Goal: Task Accomplishment & Management: Manage account settings

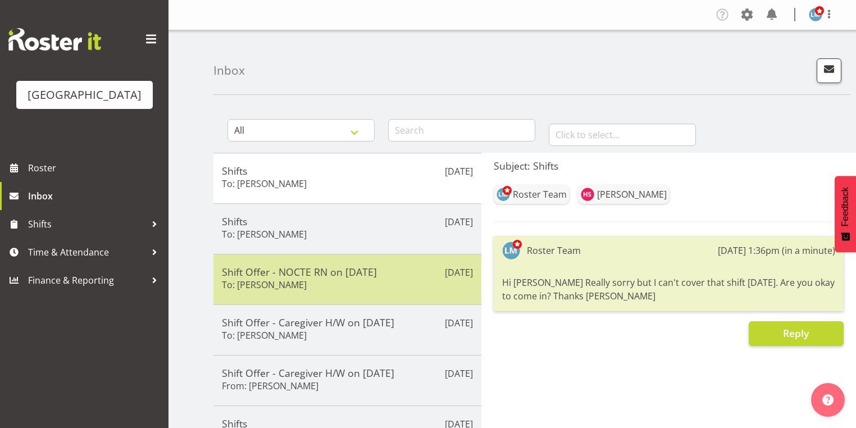
scroll to position [134, 0]
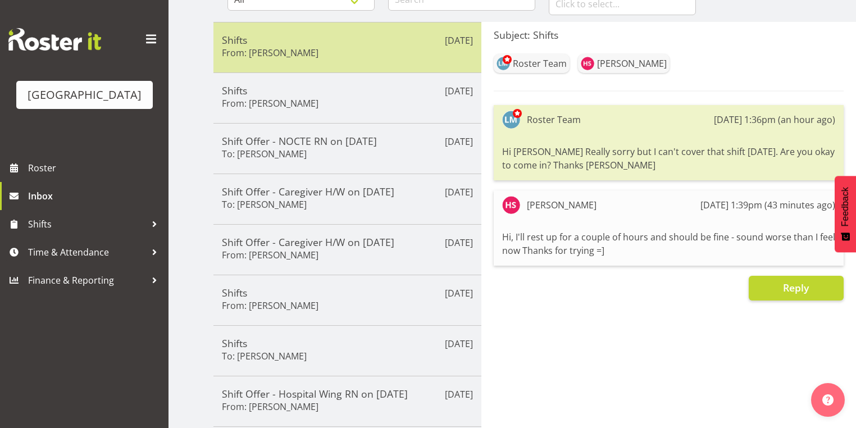
scroll to position [41, 0]
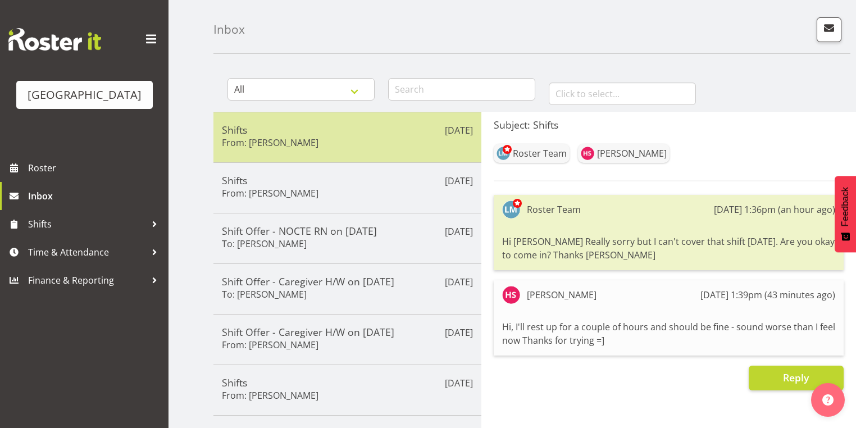
click at [371, 141] on div "Shifts From: Heidi Swierczynski" at bounding box center [347, 138] width 251 height 28
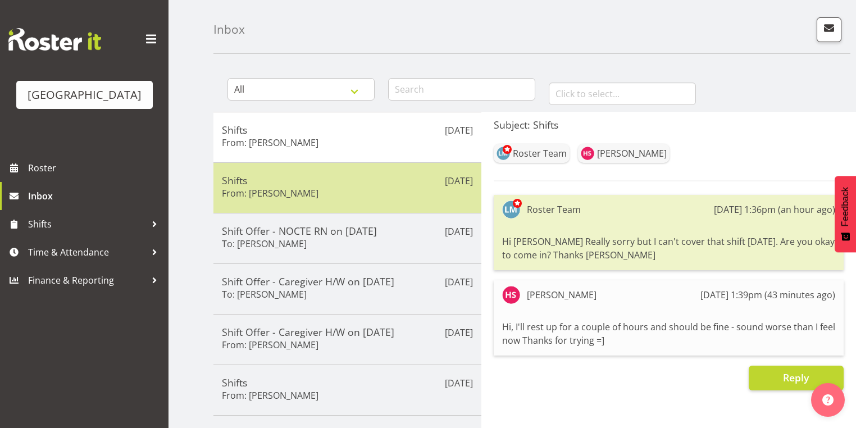
click at [369, 192] on div "Shifts From: Arianna Escalera" at bounding box center [347, 188] width 251 height 28
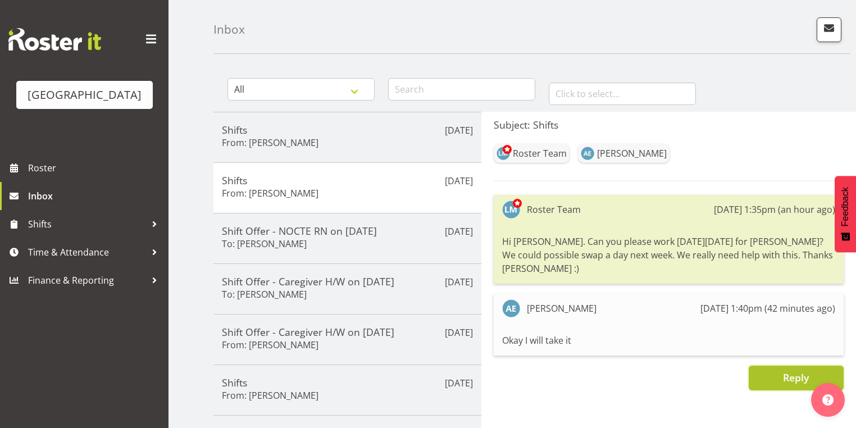
click at [776, 366] on button "Reply" at bounding box center [795, 378] width 95 height 25
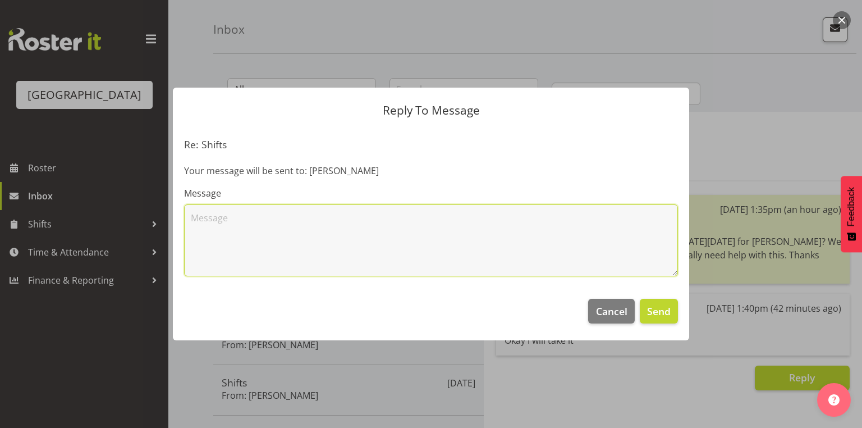
click at [284, 231] on textarea at bounding box center [431, 240] width 494 height 72
type textarea "Thankyou so muchly!!! really appreciate that. Lesley"
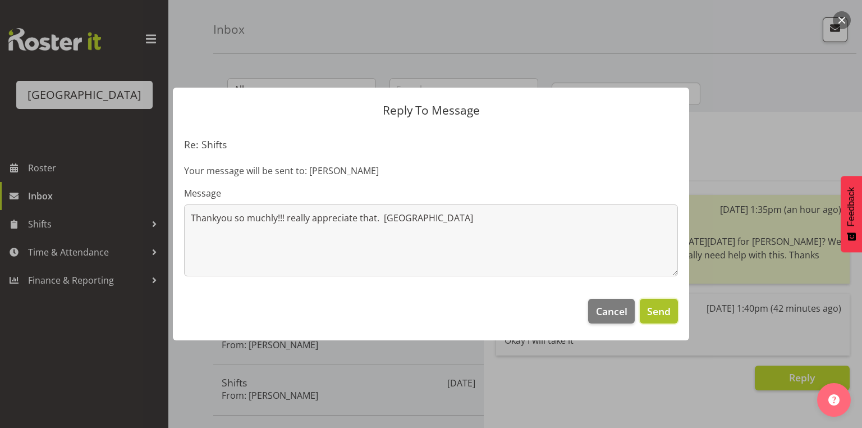
click at [668, 312] on span "Send" at bounding box center [659, 311] width 24 height 15
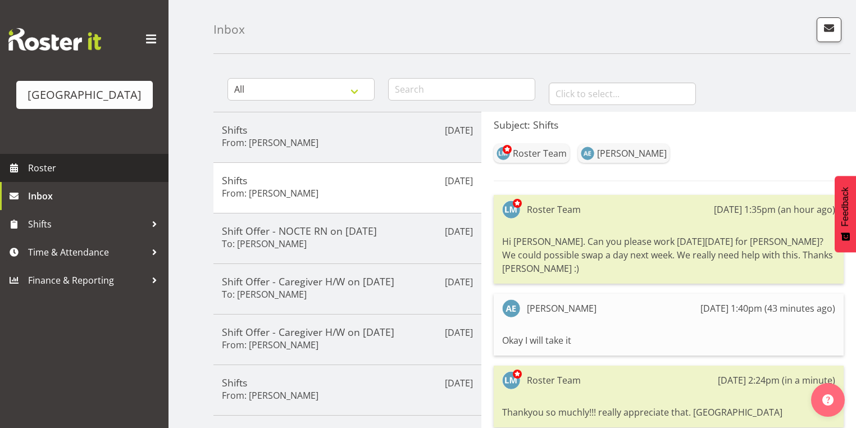
click at [61, 176] on span "Roster" at bounding box center [95, 167] width 135 height 17
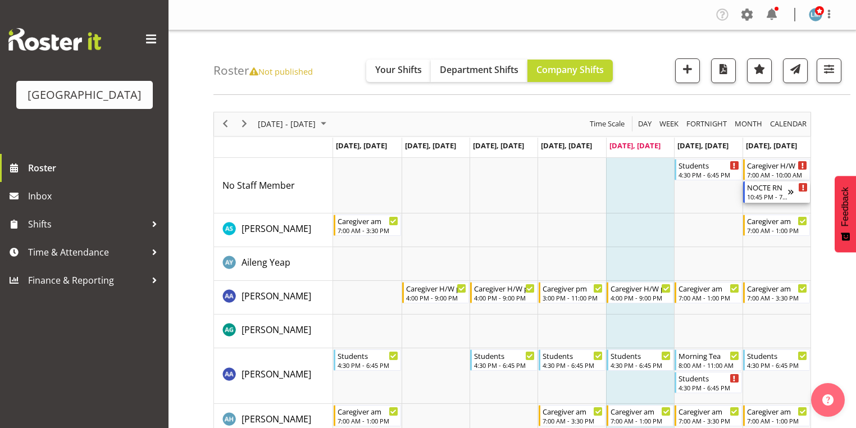
click at [772, 191] on div "NOCTE RN" at bounding box center [767, 186] width 41 height 11
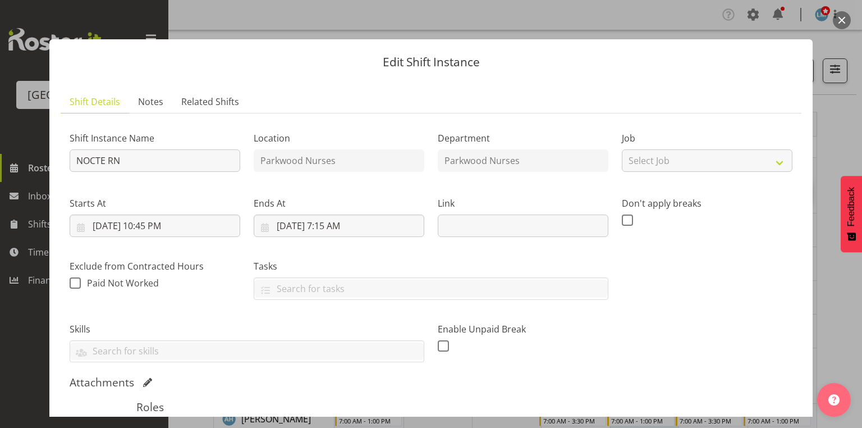
scroll to position [205, 0]
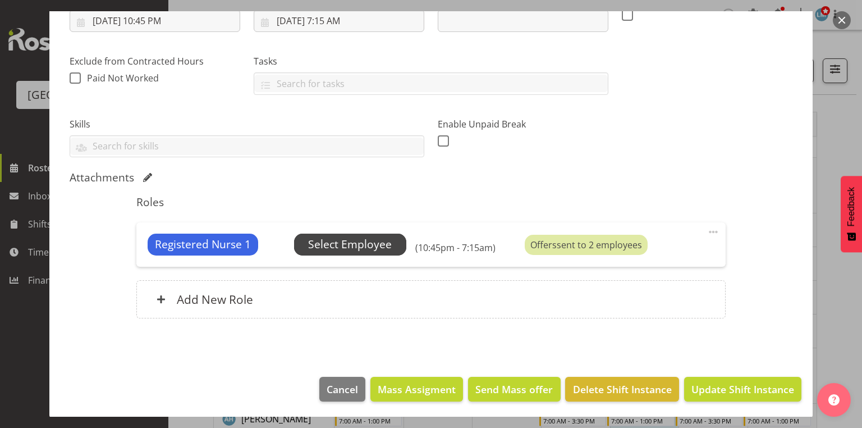
click at [326, 241] on span "Select Employee" at bounding box center [350, 244] width 84 height 16
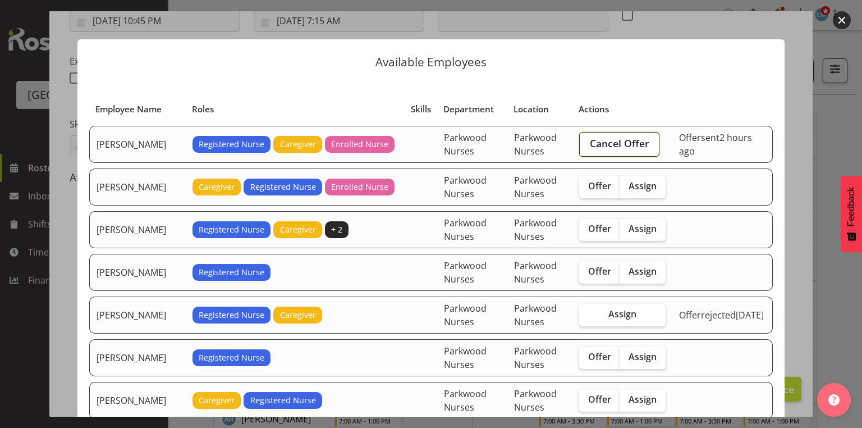
click at [611, 139] on span "Cancel Offer" at bounding box center [620, 143] width 60 height 15
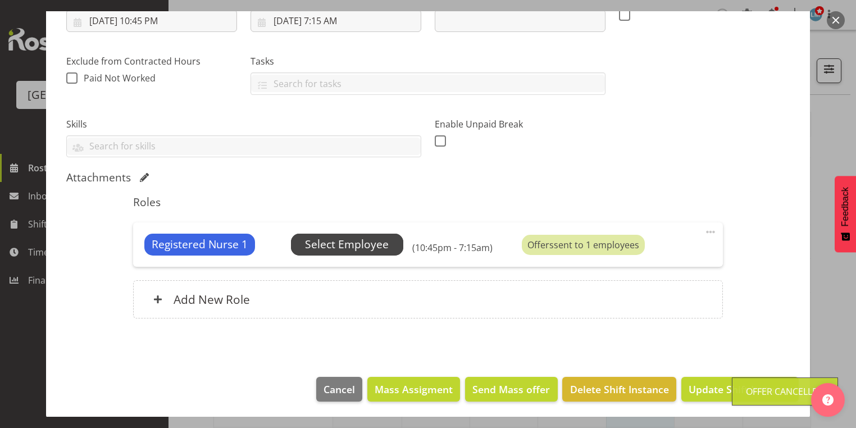
click at [344, 240] on span "Select Employee" at bounding box center [347, 244] width 84 height 16
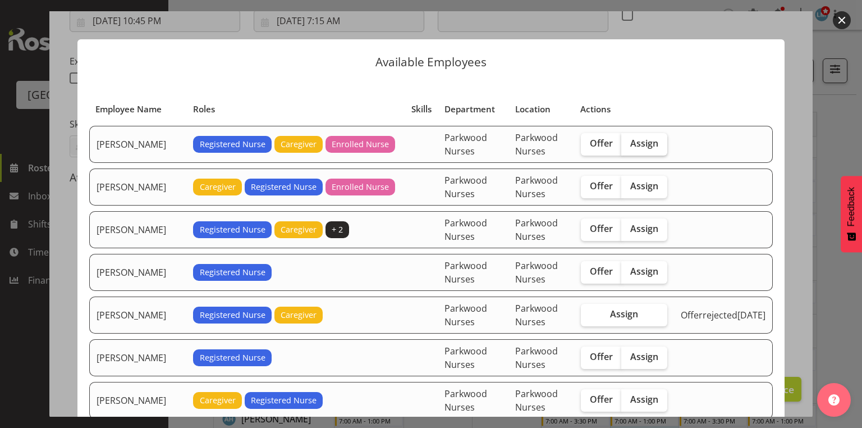
click at [649, 143] on span "Assign" at bounding box center [645, 143] width 28 height 11
click at [629, 143] on input "Assign" at bounding box center [625, 143] width 7 height 7
checkbox input "true"
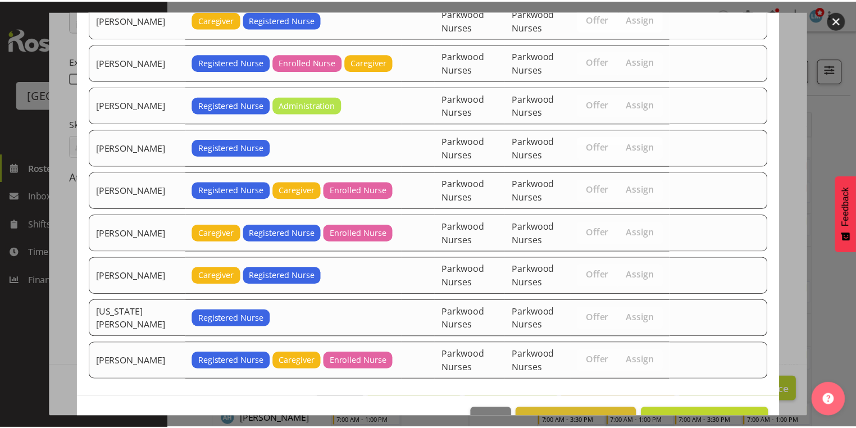
scroll to position [448, 0]
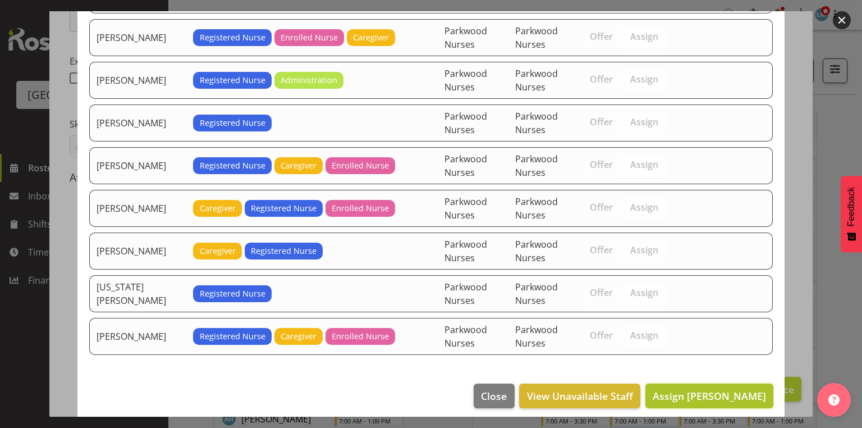
click at [701, 389] on span "Assign Arianna Escalera" at bounding box center [709, 395] width 113 height 13
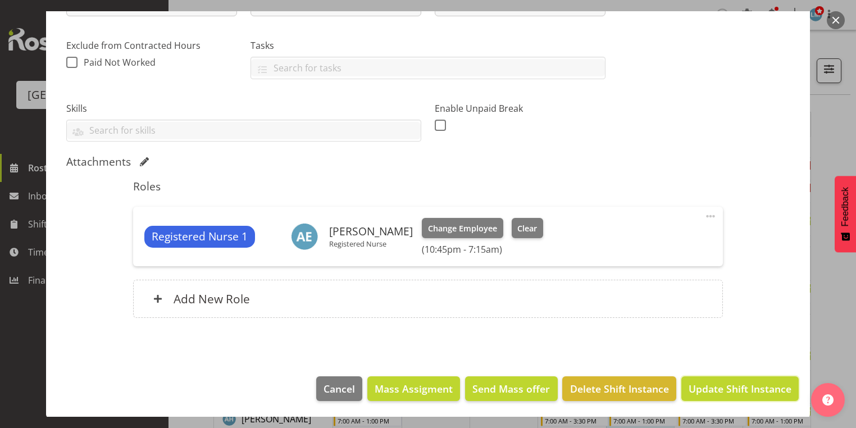
click at [701, 385] on span "Update Shift Instance" at bounding box center [739, 388] width 103 height 15
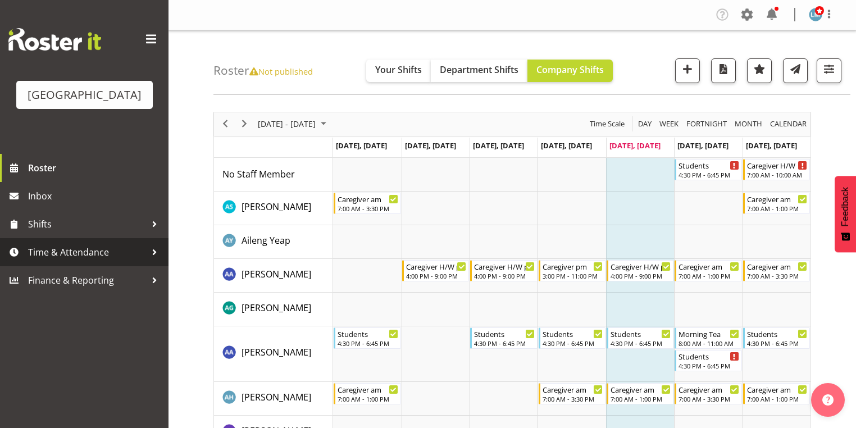
click at [154, 261] on div at bounding box center [154, 252] width 17 height 17
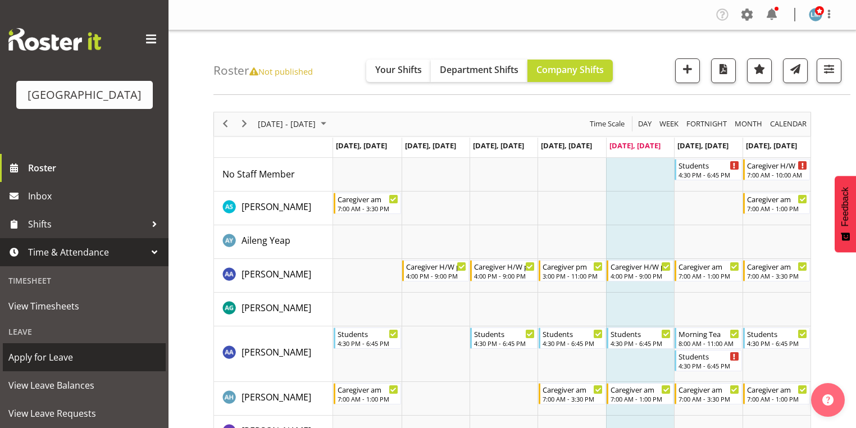
click at [110, 366] on span "Apply for Leave" at bounding box center [84, 357] width 152 height 17
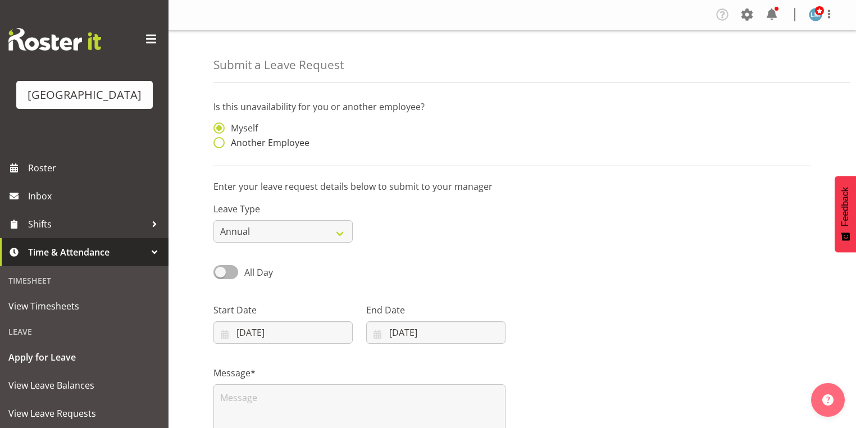
click at [222, 143] on span at bounding box center [218, 142] width 11 height 11
click at [221, 143] on input "Another Employee" at bounding box center [216, 142] width 7 height 7
radio input "true"
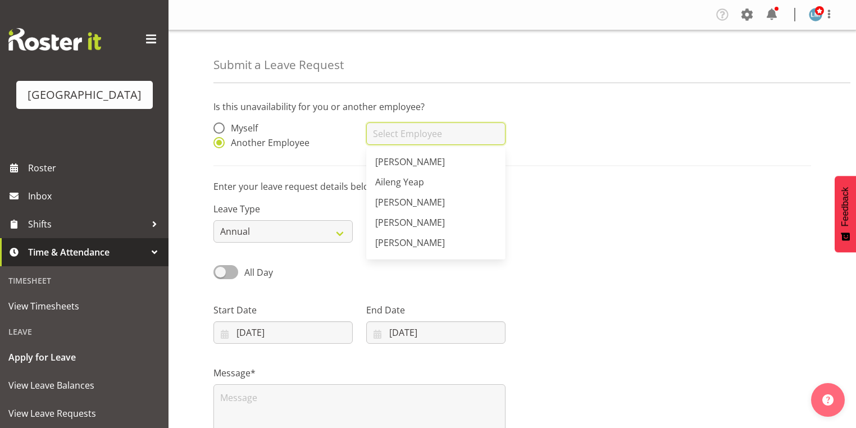
click at [404, 135] on input "text" at bounding box center [435, 133] width 139 height 22
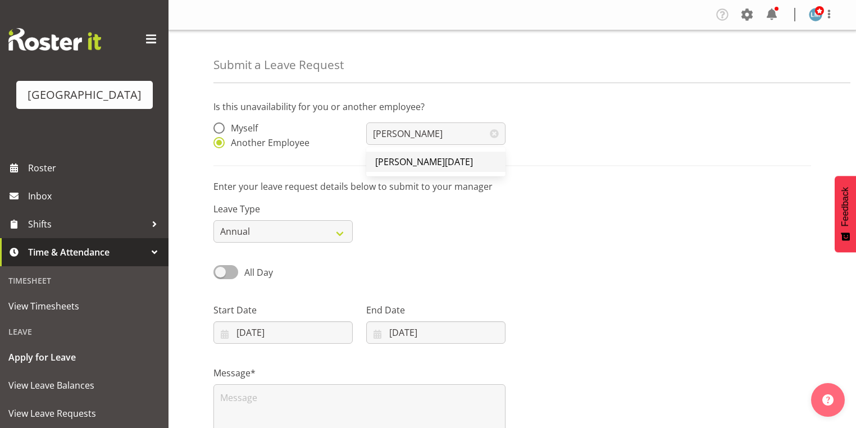
click at [427, 166] on span "Penny Navidad" at bounding box center [424, 162] width 98 height 12
type input "Penny Navidad"
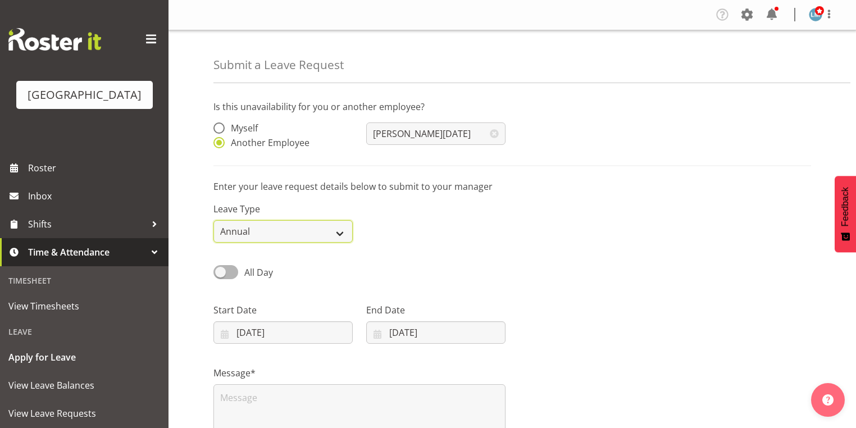
click at [337, 230] on select "Annual Sick Leave Without Pay Bereavement Domestic Violence Parental Jury Servi…" at bounding box center [282, 231] width 139 height 22
select select "Sick"
click at [213, 220] on select "Annual Sick Leave Without Pay Bereavement Domestic Violence Parental Jury Servi…" at bounding box center [282, 231] width 139 height 22
click at [223, 335] on input "10/10/2025" at bounding box center [282, 332] width 139 height 22
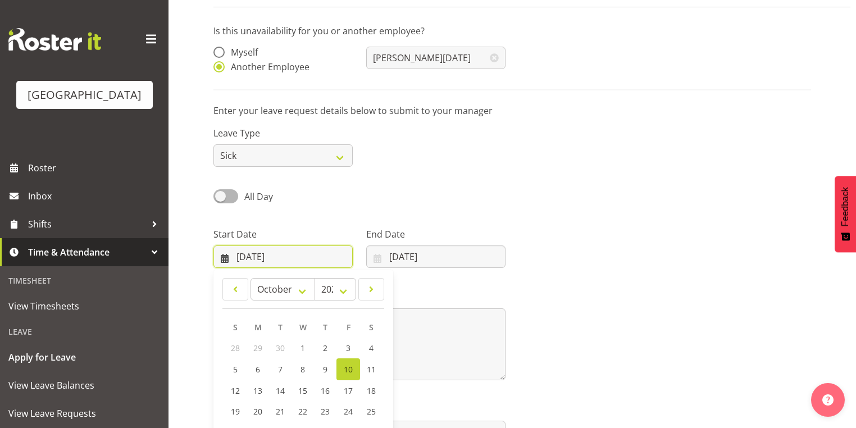
scroll to position [147, 0]
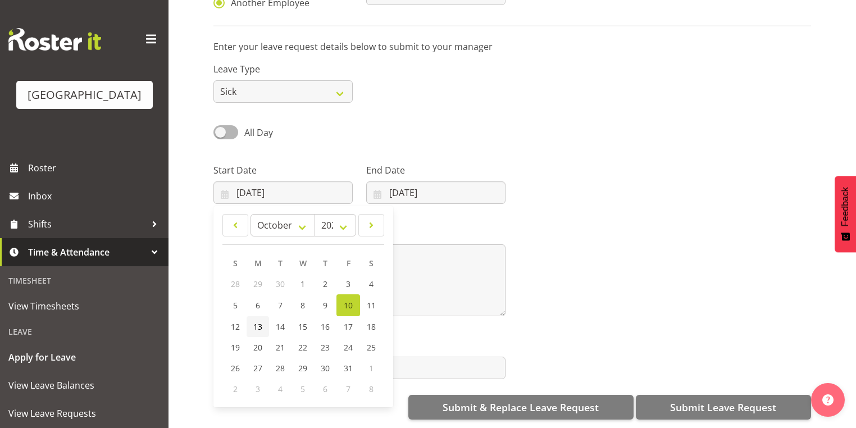
click at [262, 317] on link "13" at bounding box center [257, 326] width 22 height 21
type input "13/10/2025"
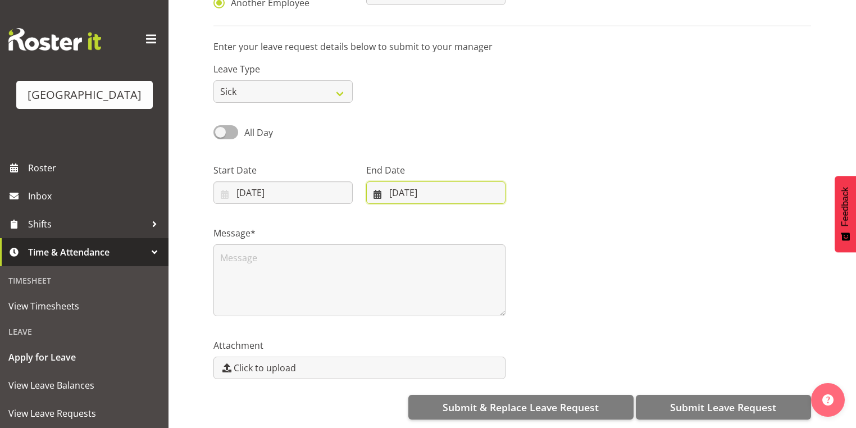
click at [373, 182] on input "10/10/2025" at bounding box center [435, 192] width 139 height 22
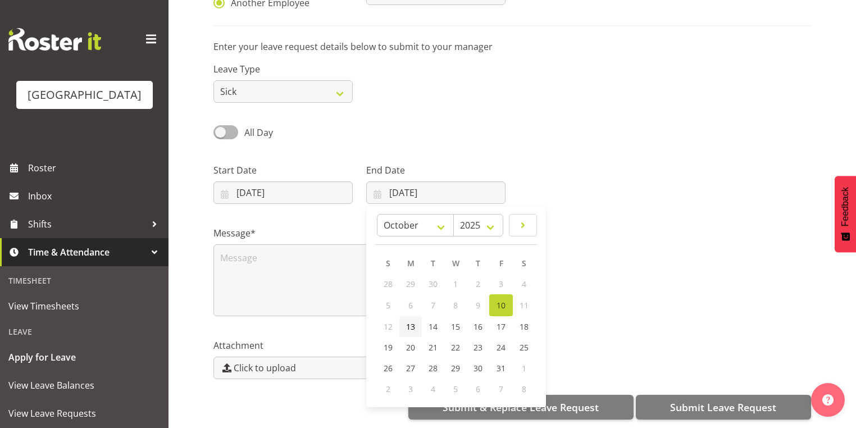
click at [409, 321] on span "13" at bounding box center [410, 326] width 9 height 11
type input "13/10/2025"
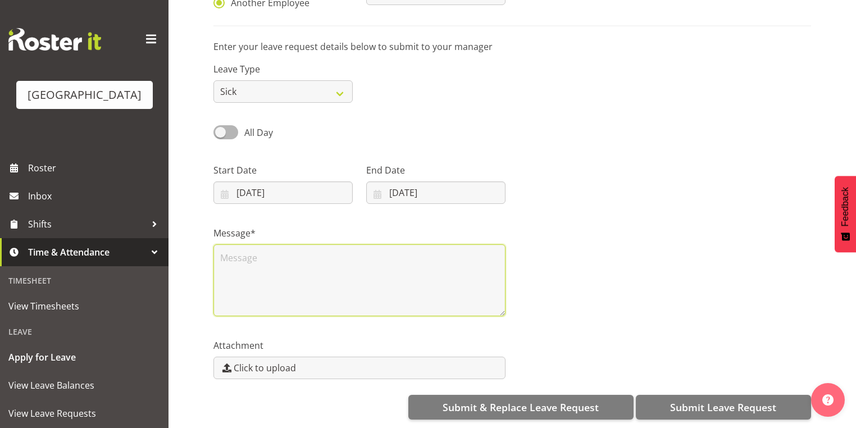
click at [378, 284] on textarea at bounding box center [359, 280] width 292 height 72
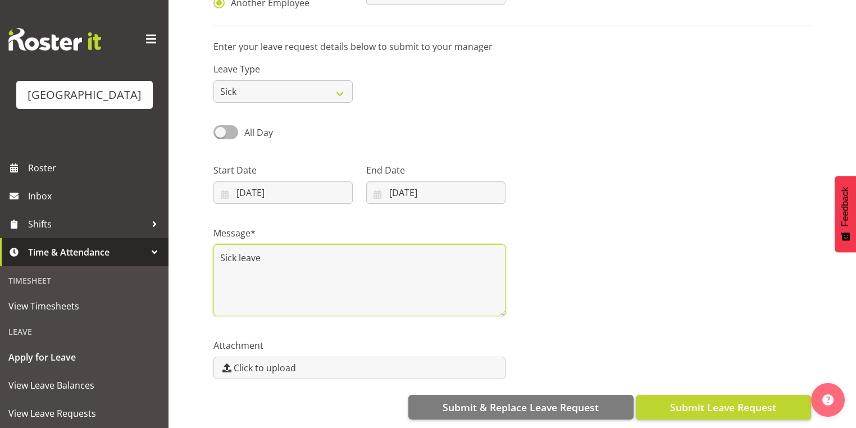
type textarea "Sick leave"
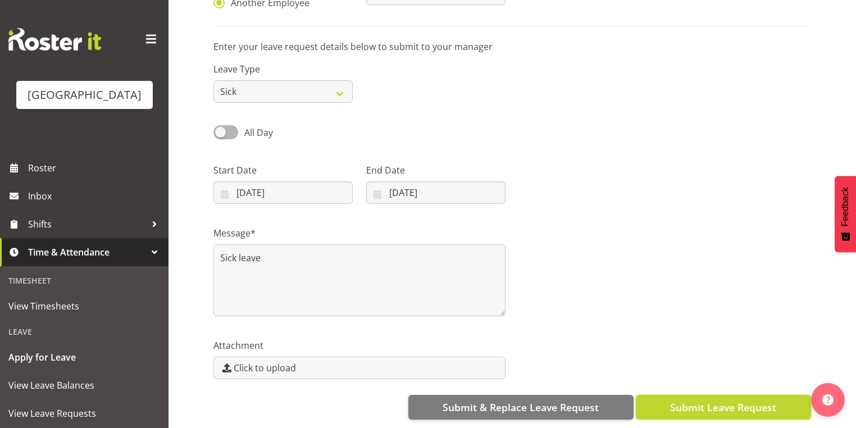
click at [721, 402] on span "Submit Leave Request" at bounding box center [723, 407] width 106 height 15
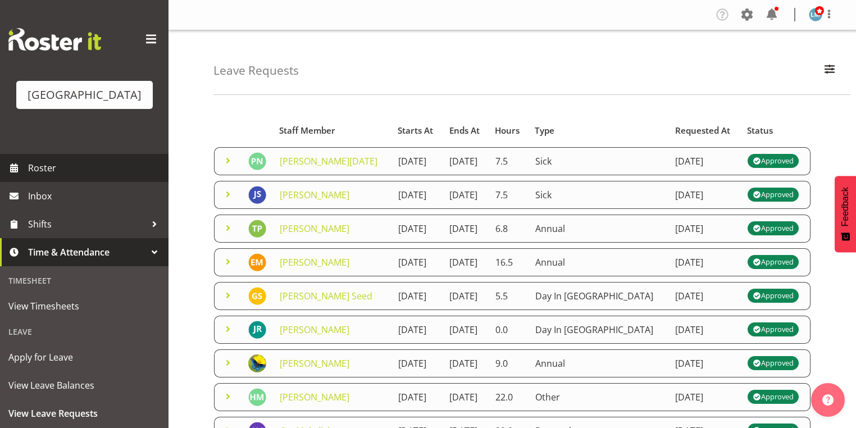
click at [58, 176] on span "Roster" at bounding box center [95, 167] width 135 height 17
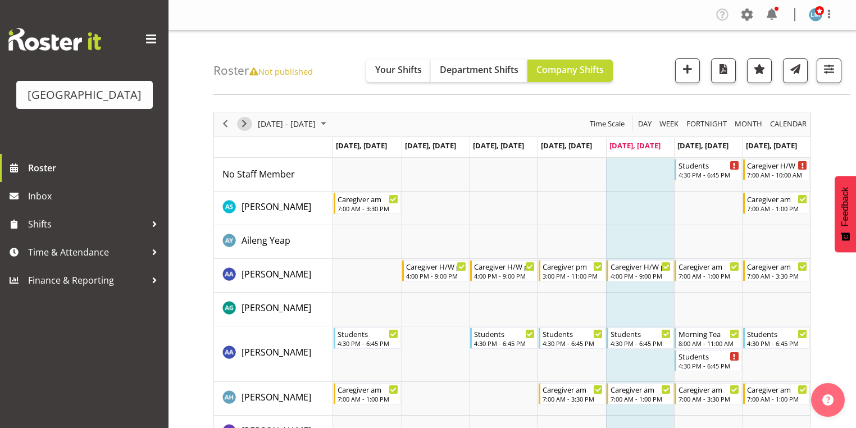
click at [244, 122] on span "Next" at bounding box center [244, 124] width 13 height 14
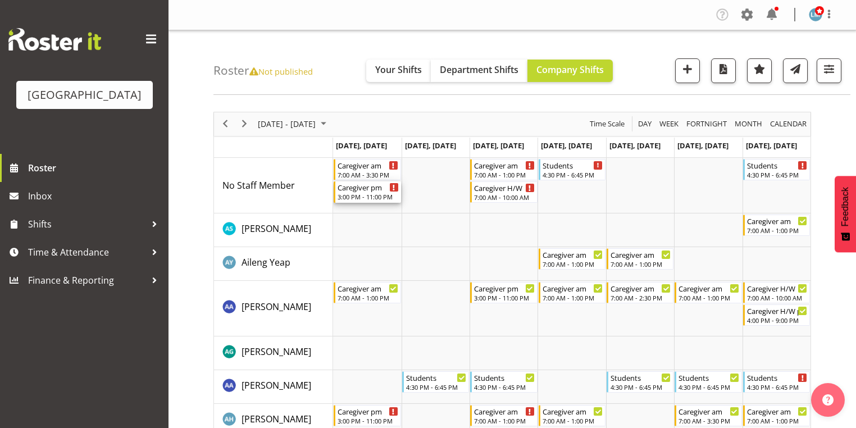
click at [362, 191] on div "Caregiver pm" at bounding box center [367, 186] width 61 height 11
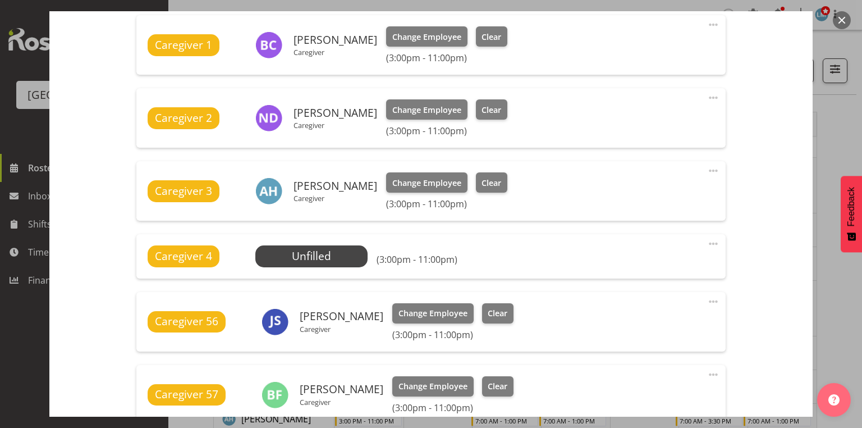
scroll to position [449, 0]
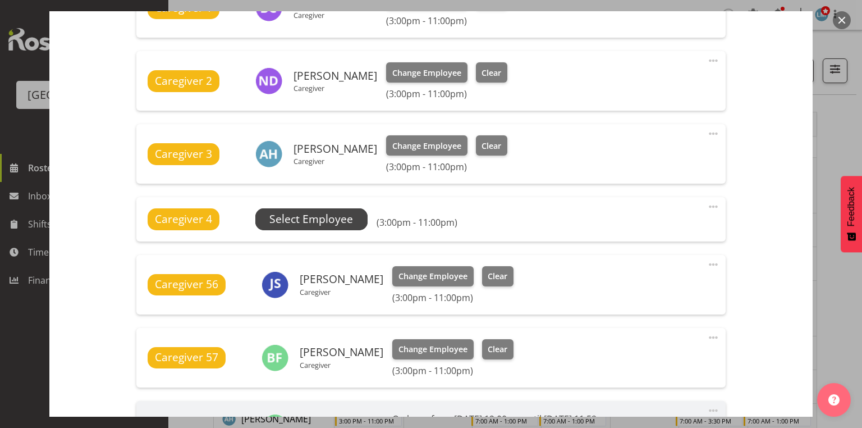
click at [326, 212] on span "Select Employee" at bounding box center [312, 219] width 84 height 16
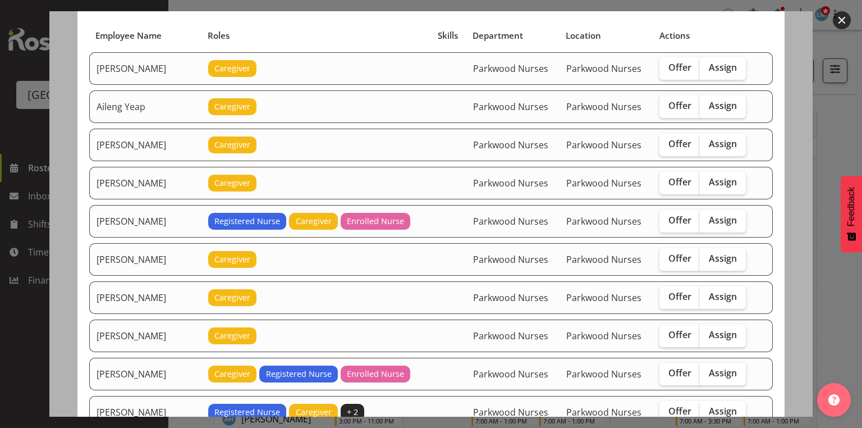
scroll to position [180, 0]
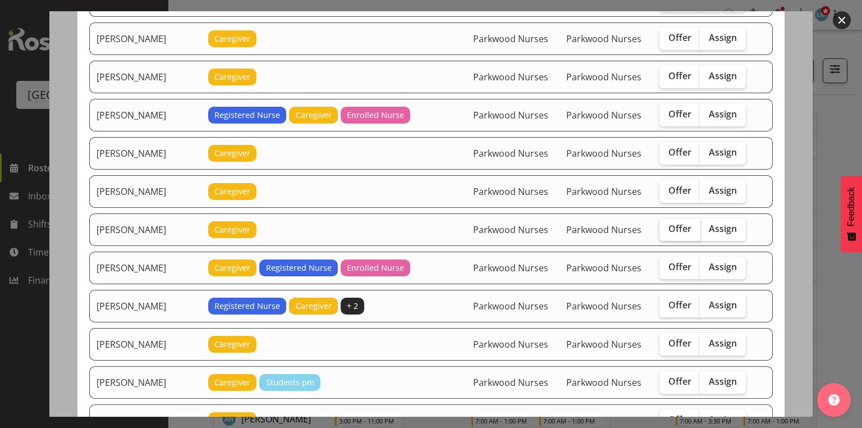
click at [673, 223] on span "Offer" at bounding box center [680, 228] width 23 height 11
click at [667, 225] on input "Offer" at bounding box center [663, 228] width 7 height 7
checkbox input "true"
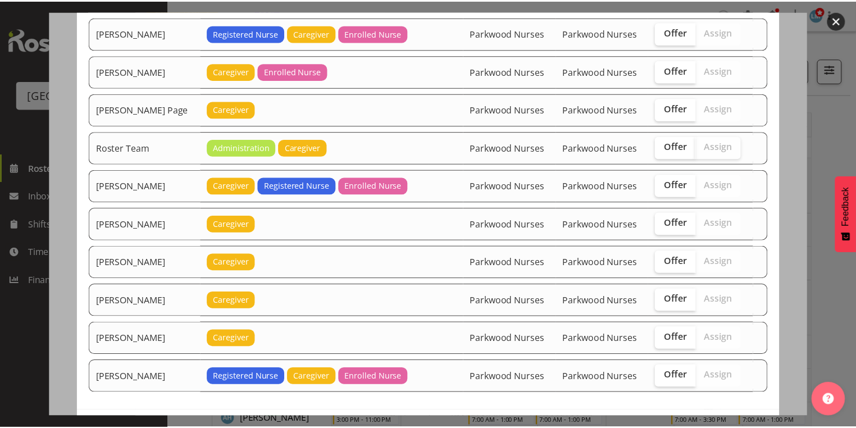
scroll to position [1433, 0]
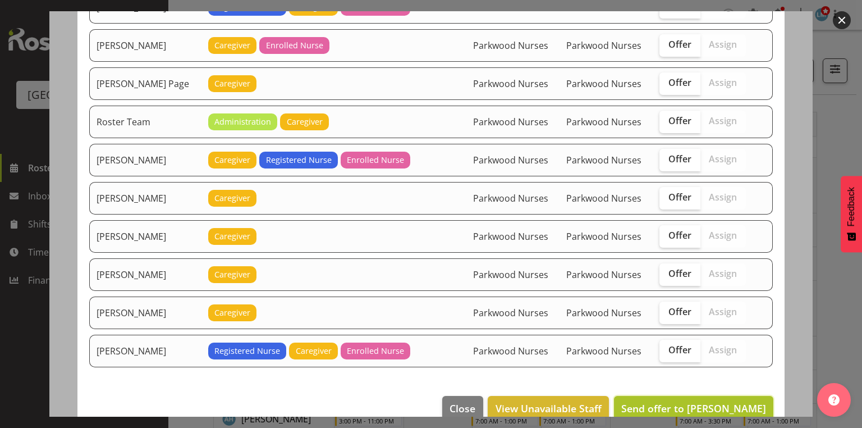
click at [714, 401] on span "Send offer to [PERSON_NAME]" at bounding box center [694, 407] width 145 height 13
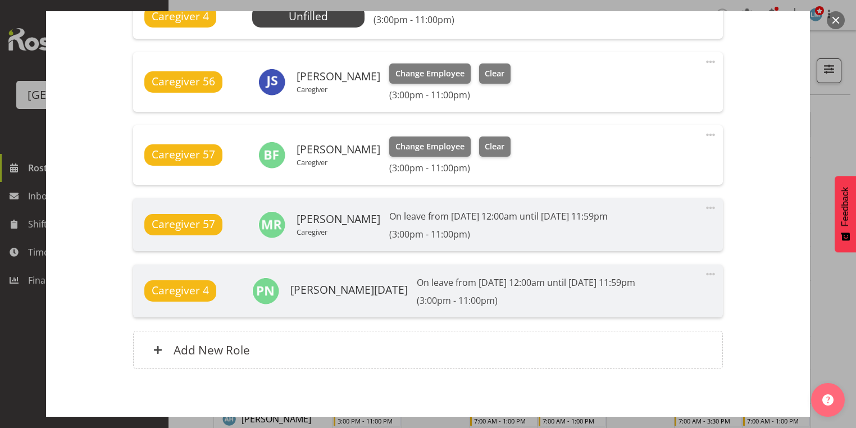
scroll to position [703, 0]
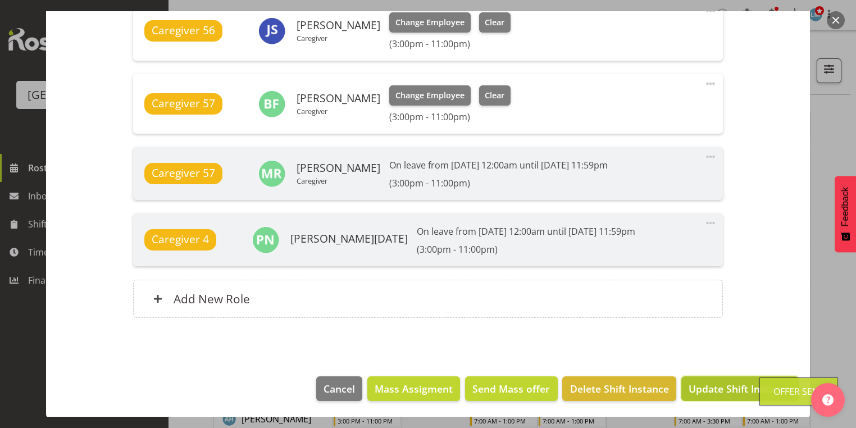
click at [714, 383] on span "Update Shift Instance" at bounding box center [739, 388] width 103 height 15
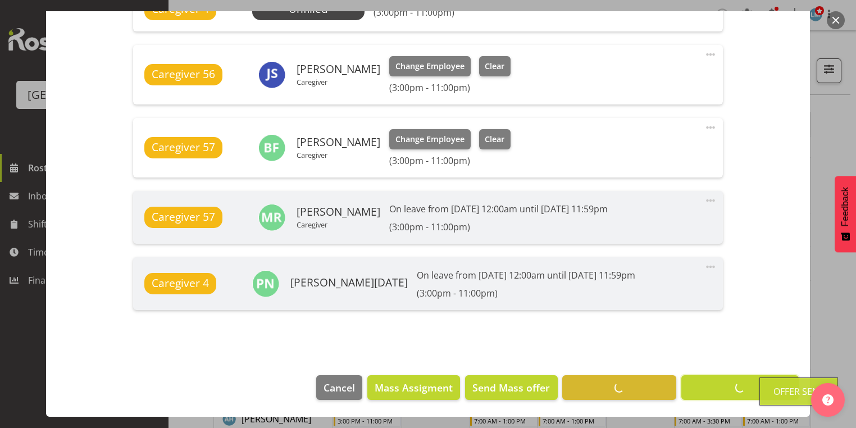
scroll to position [658, 0]
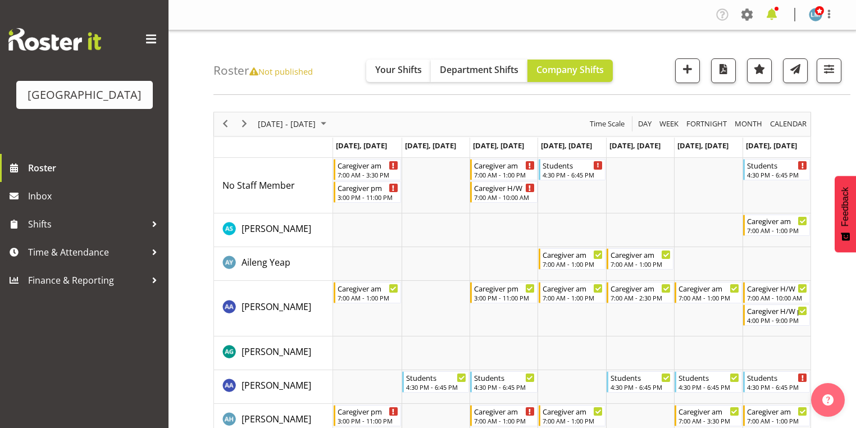
click at [773, 11] on span at bounding box center [772, 15] width 18 height 18
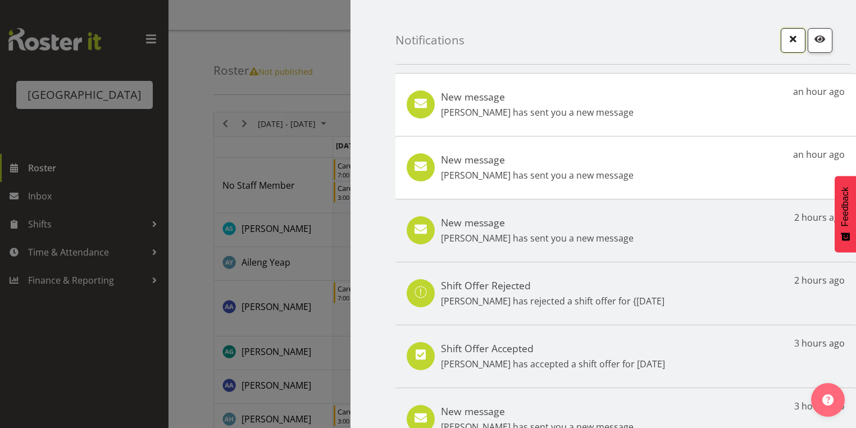
click at [791, 34] on span "button" at bounding box center [793, 38] width 15 height 15
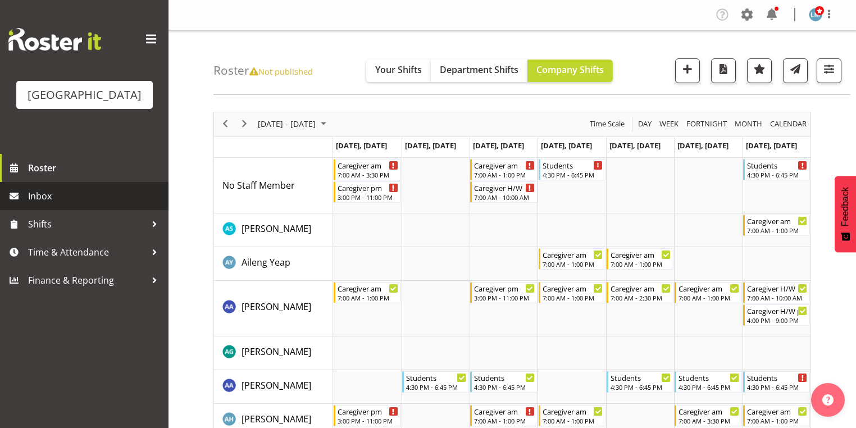
click at [56, 204] on span "Inbox" at bounding box center [95, 196] width 135 height 17
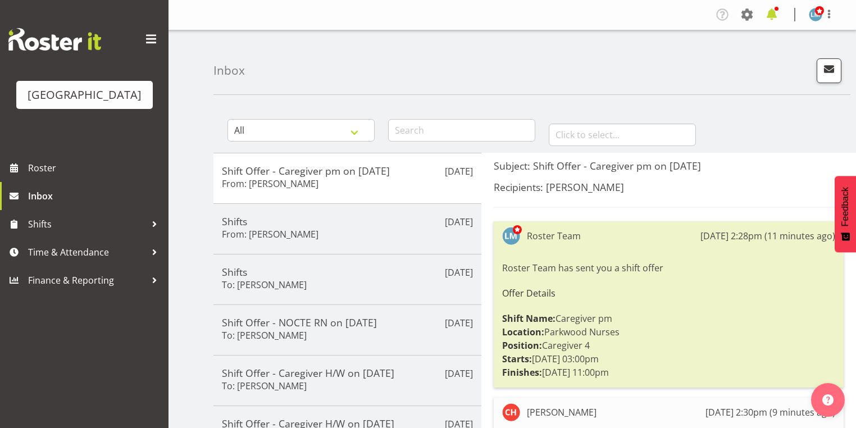
click at [772, 13] on span at bounding box center [772, 15] width 18 height 18
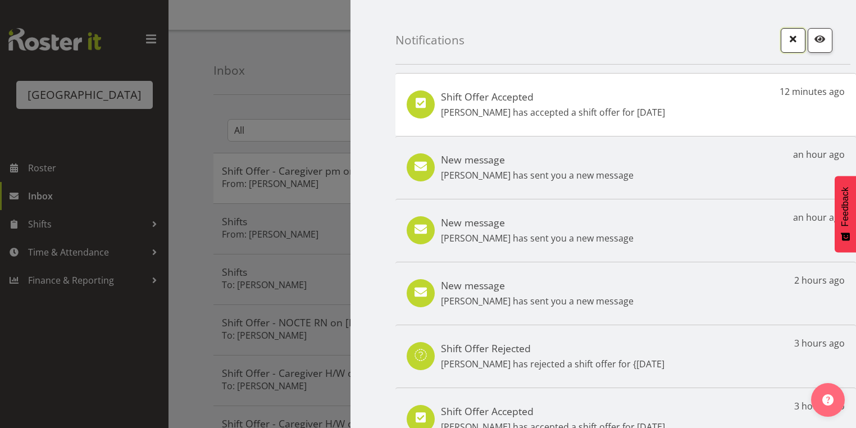
click at [786, 42] on span "button" at bounding box center [793, 38] width 15 height 15
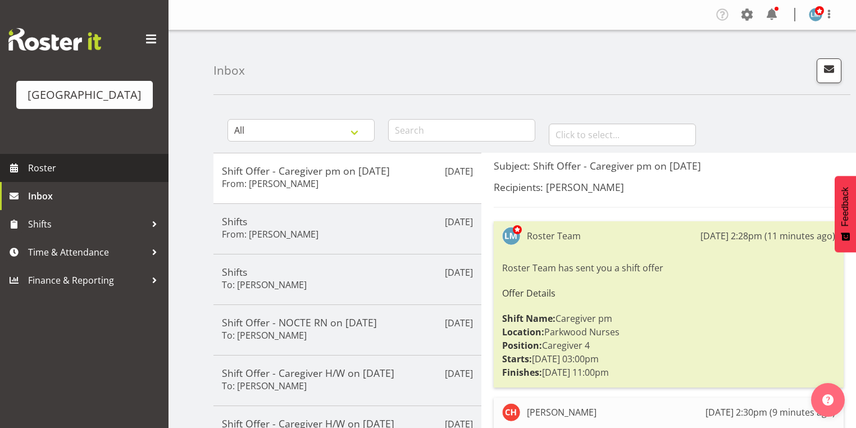
click at [51, 176] on span "Roster" at bounding box center [95, 167] width 135 height 17
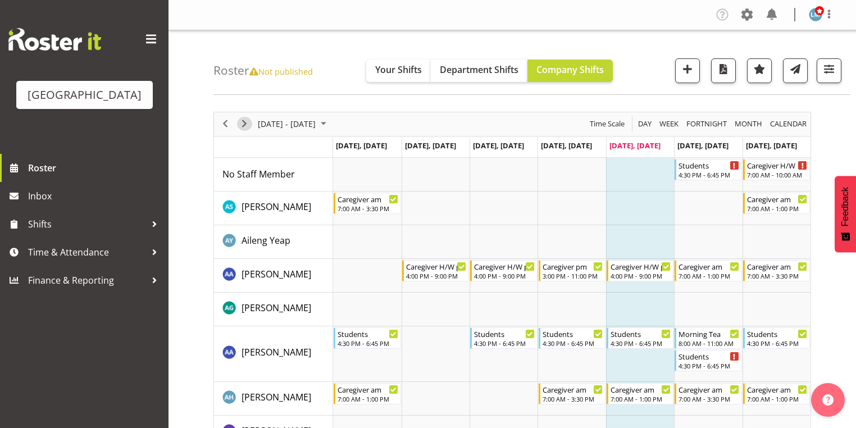
click at [246, 121] on span "Next" at bounding box center [244, 124] width 13 height 14
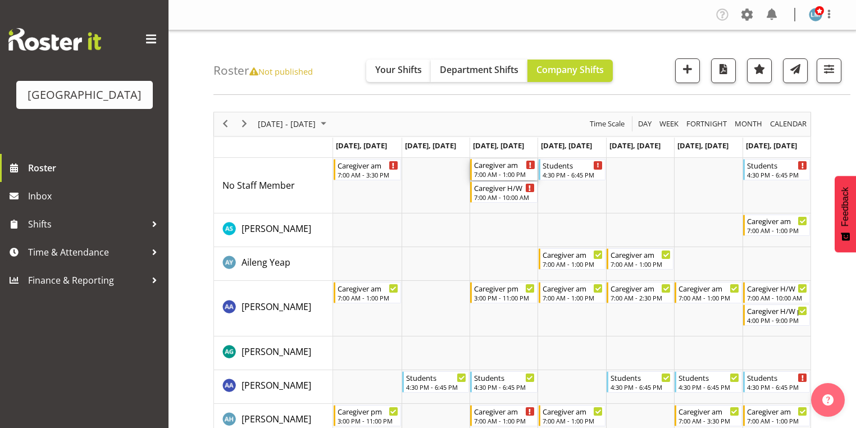
click at [492, 167] on div "Caregiver am" at bounding box center [504, 164] width 61 height 11
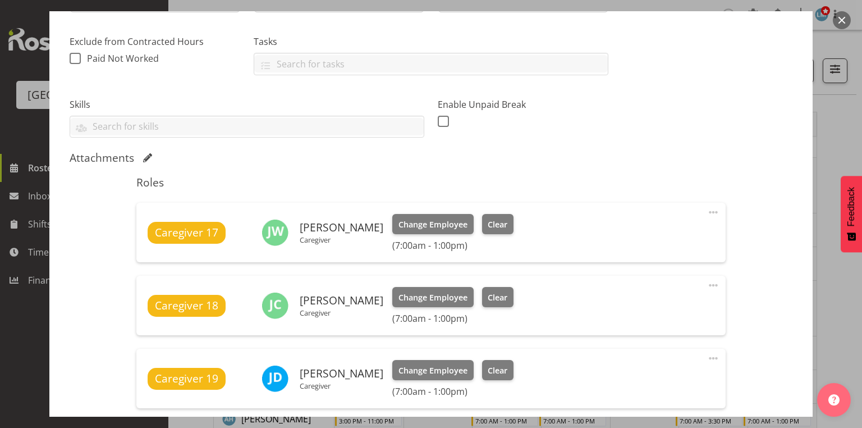
scroll to position [449, 0]
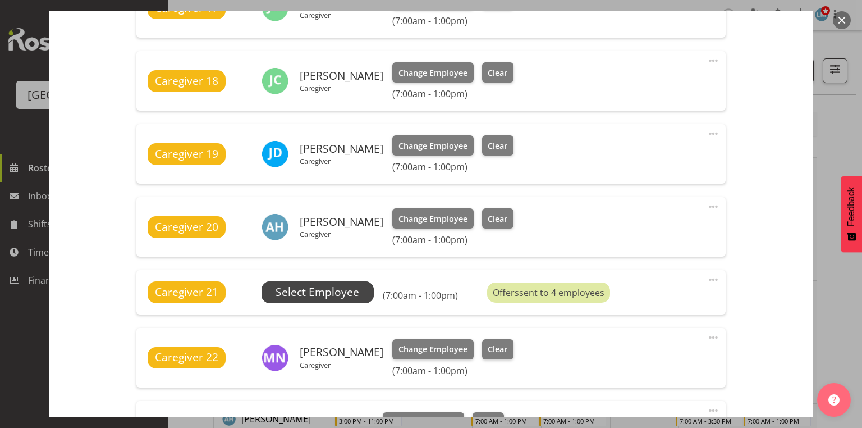
click at [309, 287] on span "Select Employee" at bounding box center [318, 292] width 84 height 16
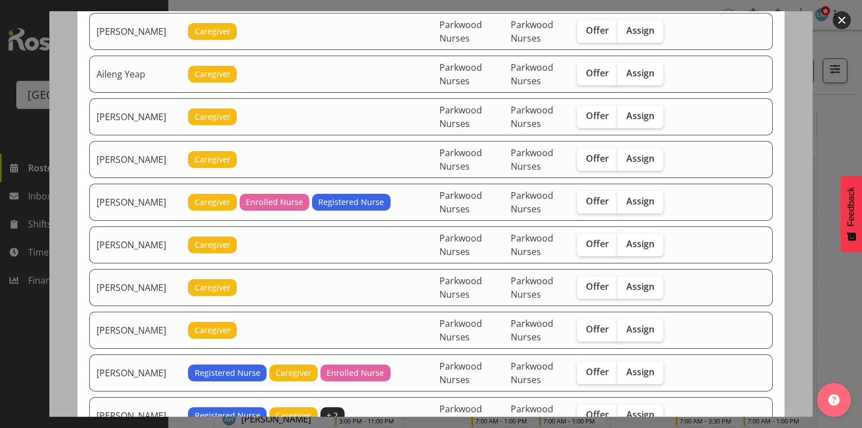
scroll to position [135, 0]
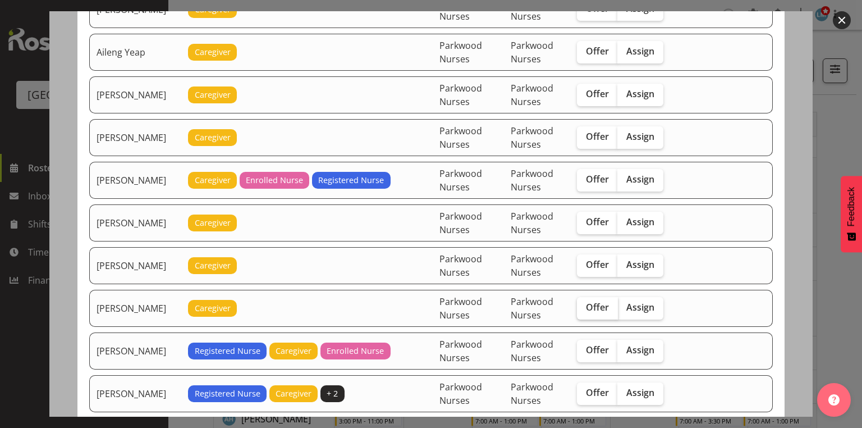
click at [600, 302] on span "Offer" at bounding box center [597, 307] width 23 height 11
click at [585, 304] on input "Offer" at bounding box center [580, 307] width 7 height 7
checkbox input "true"
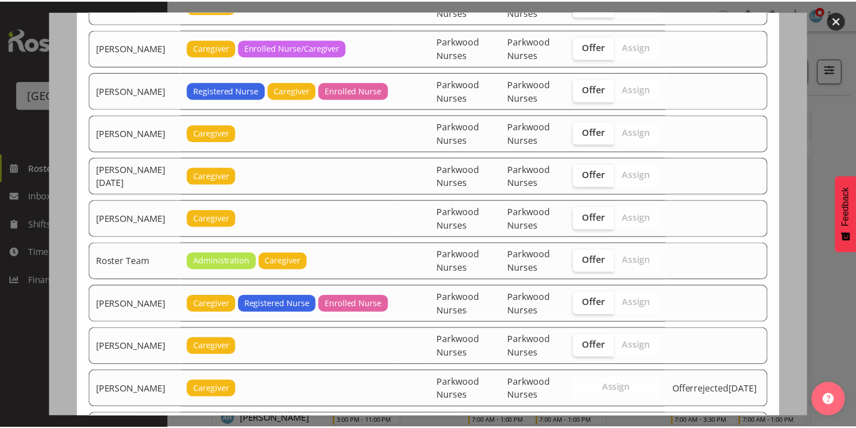
scroll to position [1673, 0]
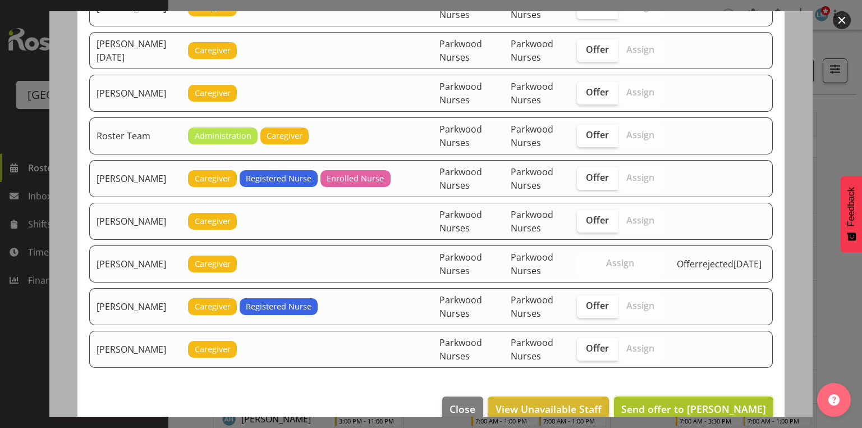
click at [688, 396] on button "Send offer to [PERSON_NAME]" at bounding box center [693, 408] width 159 height 25
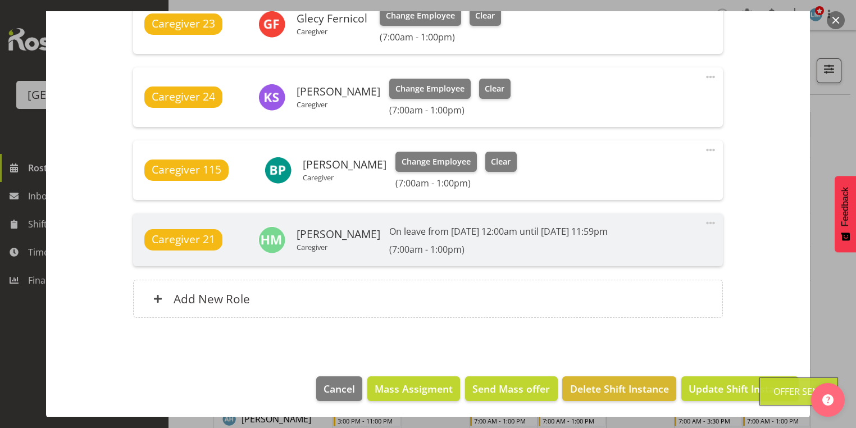
scroll to position [180, 0]
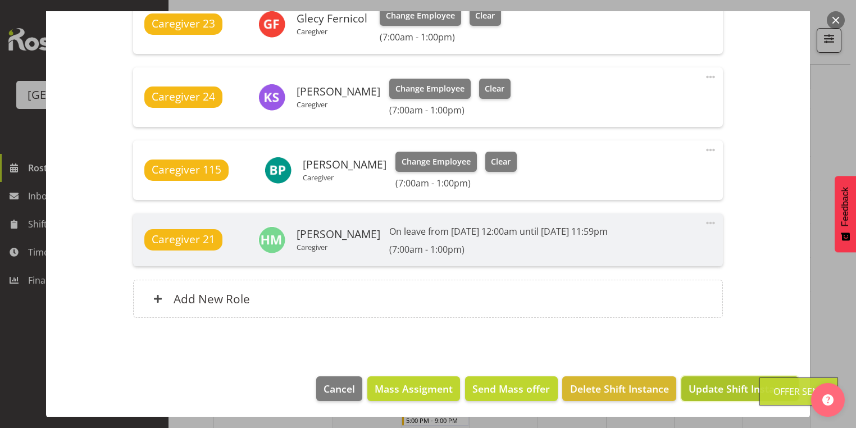
click at [720, 387] on span "Update Shift Instance" at bounding box center [739, 388] width 103 height 15
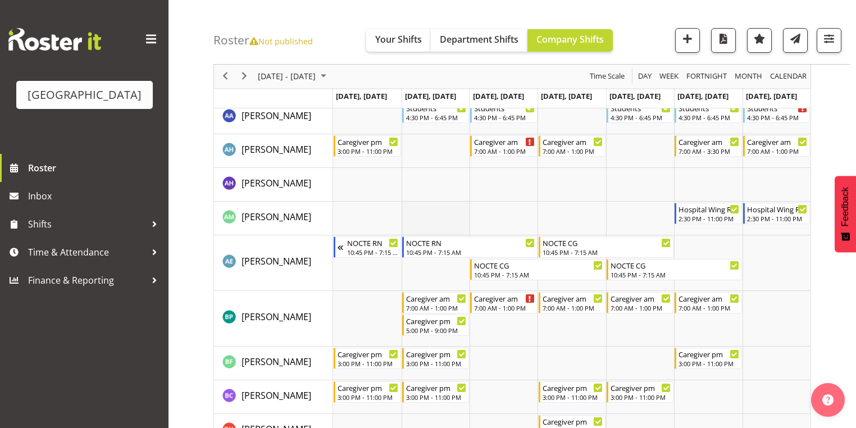
scroll to position [0, 0]
